Goal: Check status: Check status

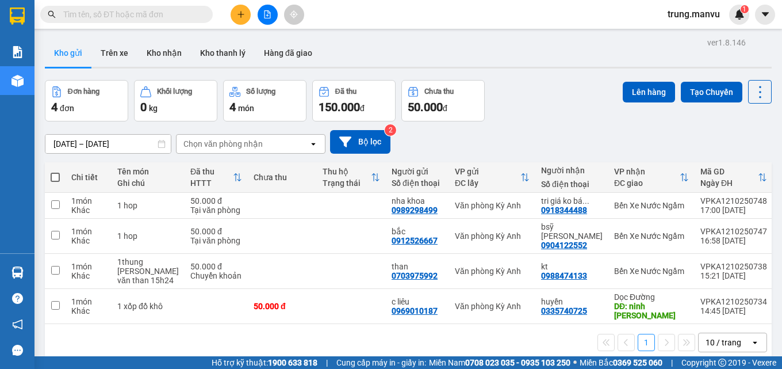
click at [152, 20] on input "text" at bounding box center [131, 14] width 136 height 13
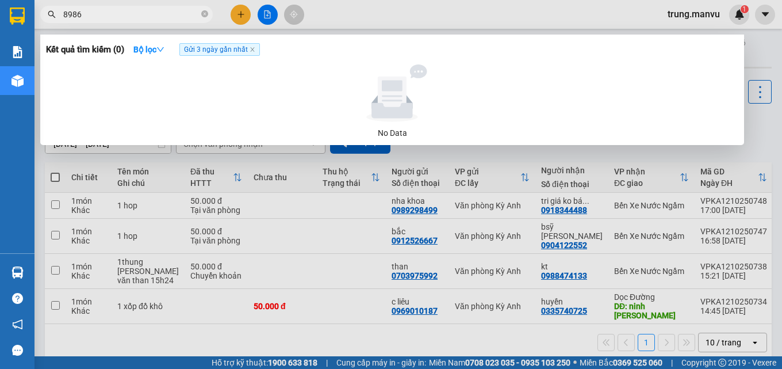
click at [109, 13] on input "8986" at bounding box center [131, 14] width 136 height 13
type input "8"
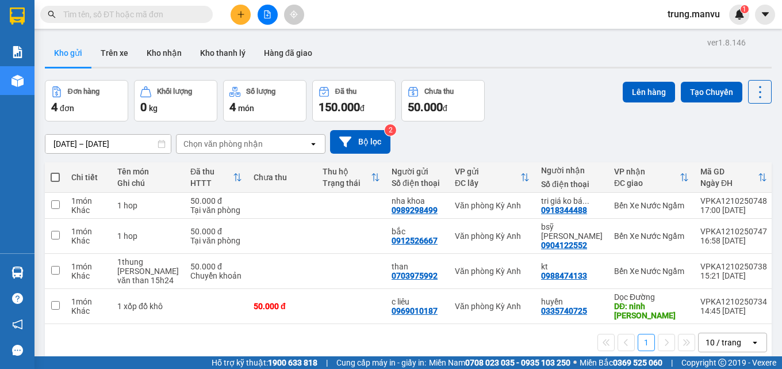
click at [107, 17] on input "text" at bounding box center [131, 14] width 136 height 13
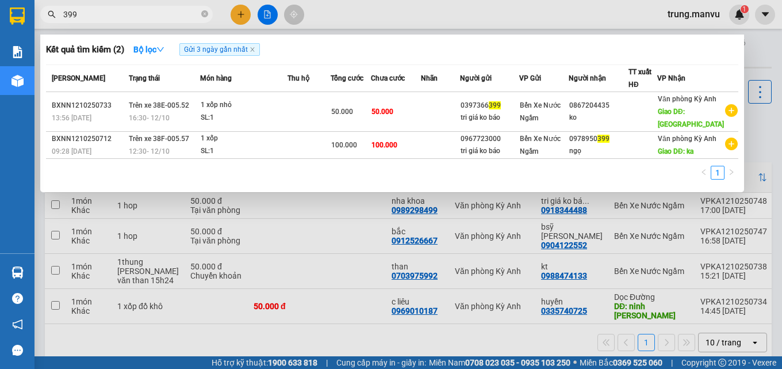
type input "399"
click at [298, 259] on div at bounding box center [391, 184] width 782 height 369
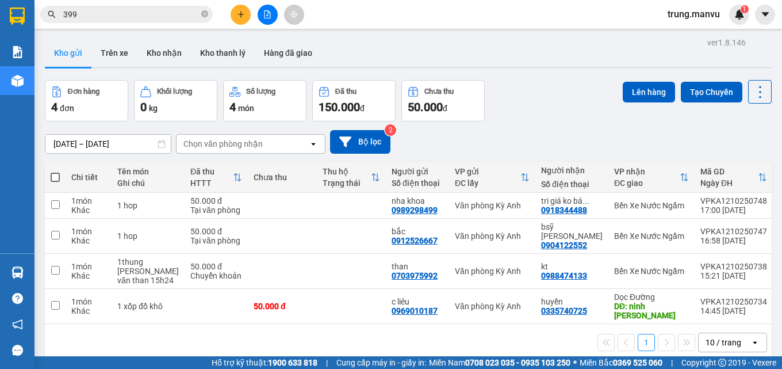
drag, startPoint x: 206, startPoint y: 13, endPoint x: 198, endPoint y: 14, distance: 8.7
click at [204, 13] on icon "close-circle" at bounding box center [204, 13] width 7 height 7
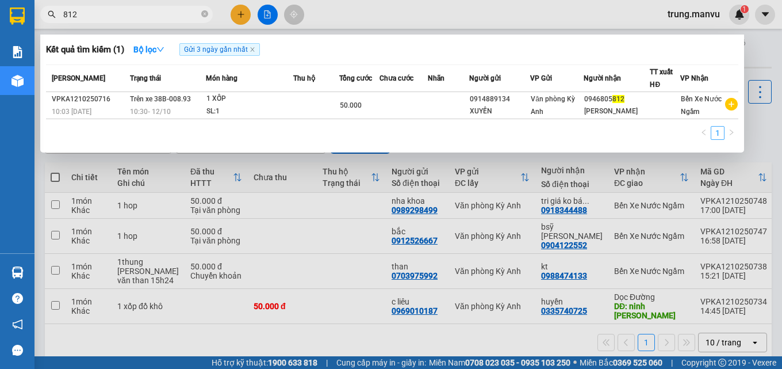
type input "812"
click at [101, 11] on input "812" at bounding box center [131, 14] width 136 height 13
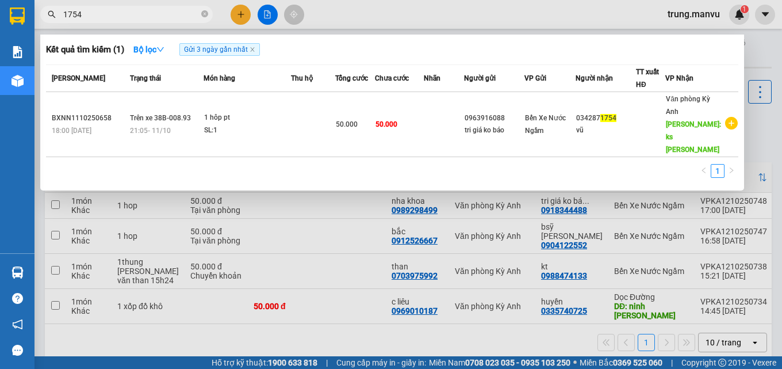
type input "1754"
click at [179, 5] on div at bounding box center [391, 184] width 782 height 369
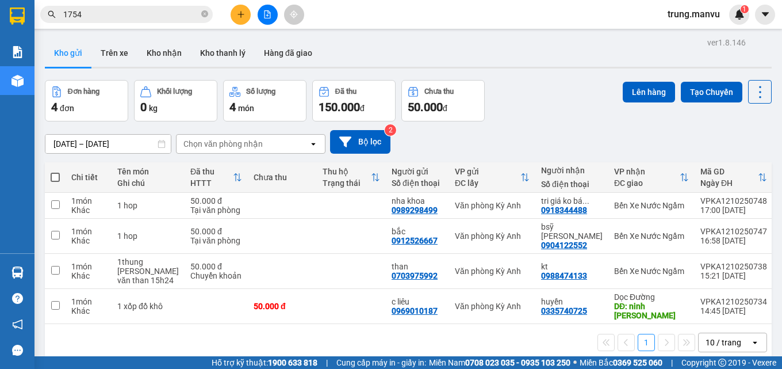
click at [179, 5] on div "Kết quả [PERSON_NAME] ( 1 ) Bộ lọc Gửi 3 ngày gần nhất Mã ĐH Trạng thái Món hàn…" at bounding box center [112, 15] width 224 height 20
click at [177, 10] on input "1754" at bounding box center [131, 14] width 136 height 13
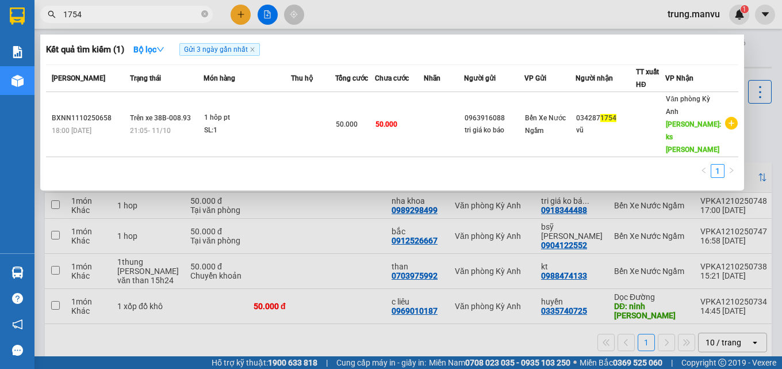
click at [177, 10] on input "1754" at bounding box center [131, 14] width 136 height 13
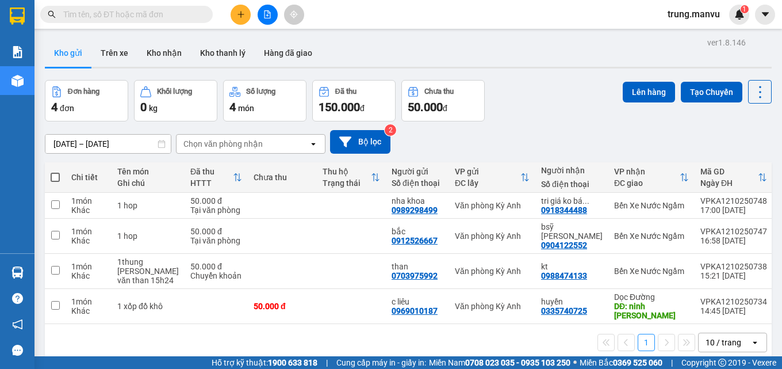
click at [135, 10] on input "text" at bounding box center [131, 14] width 136 height 13
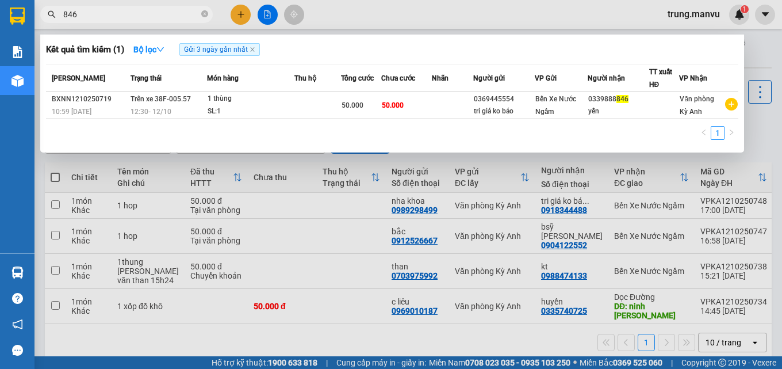
type input "846"
click at [201, 14] on icon "close-circle" at bounding box center [204, 13] width 7 height 7
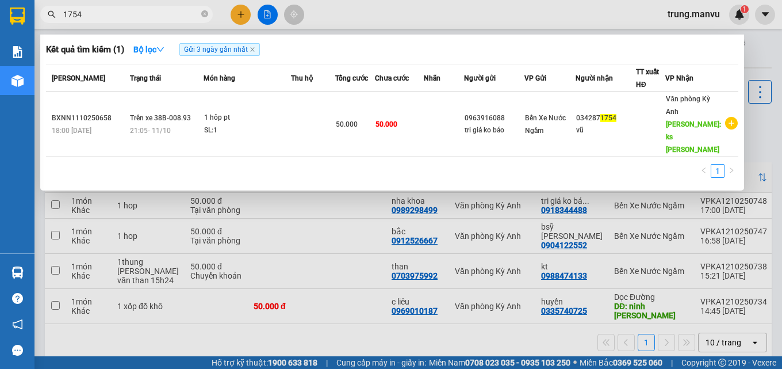
click at [390, 325] on div at bounding box center [391, 184] width 782 height 369
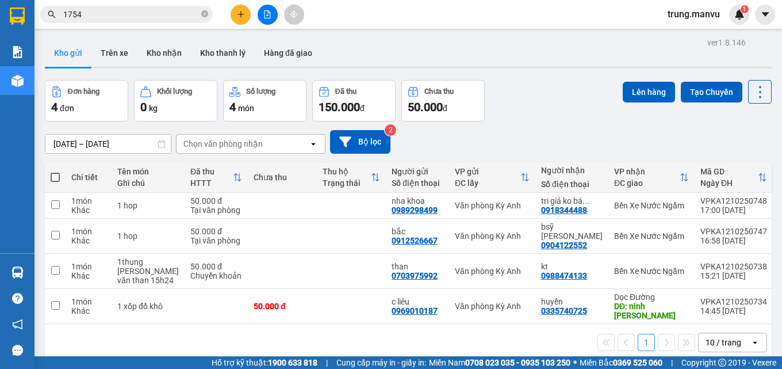
click at [156, 14] on input "1754" at bounding box center [131, 14] width 136 height 13
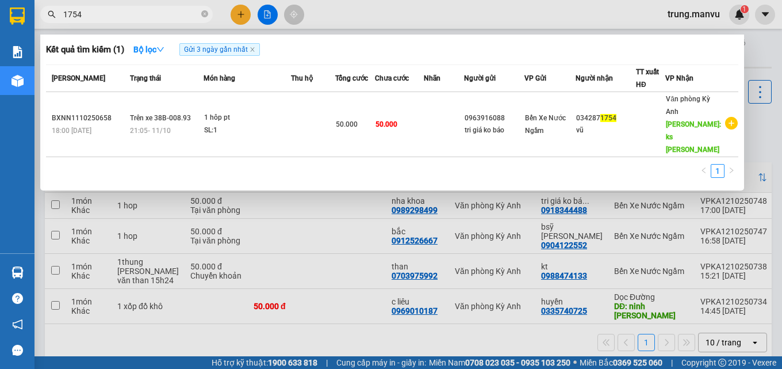
click at [156, 14] on input "1754" at bounding box center [131, 14] width 136 height 13
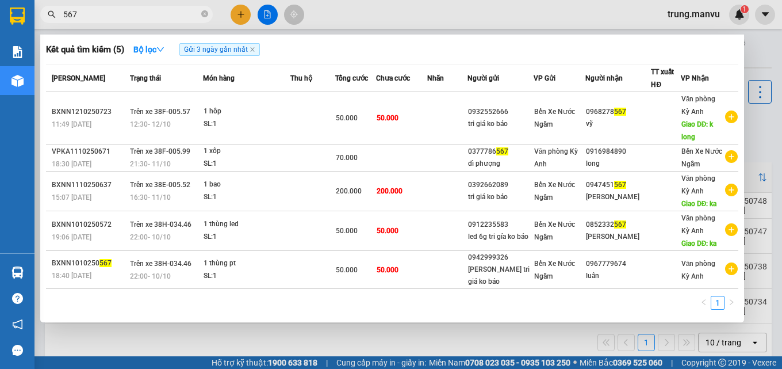
click at [111, 13] on input "567" at bounding box center [131, 14] width 136 height 13
type input "567"
